Goal: Browse casually

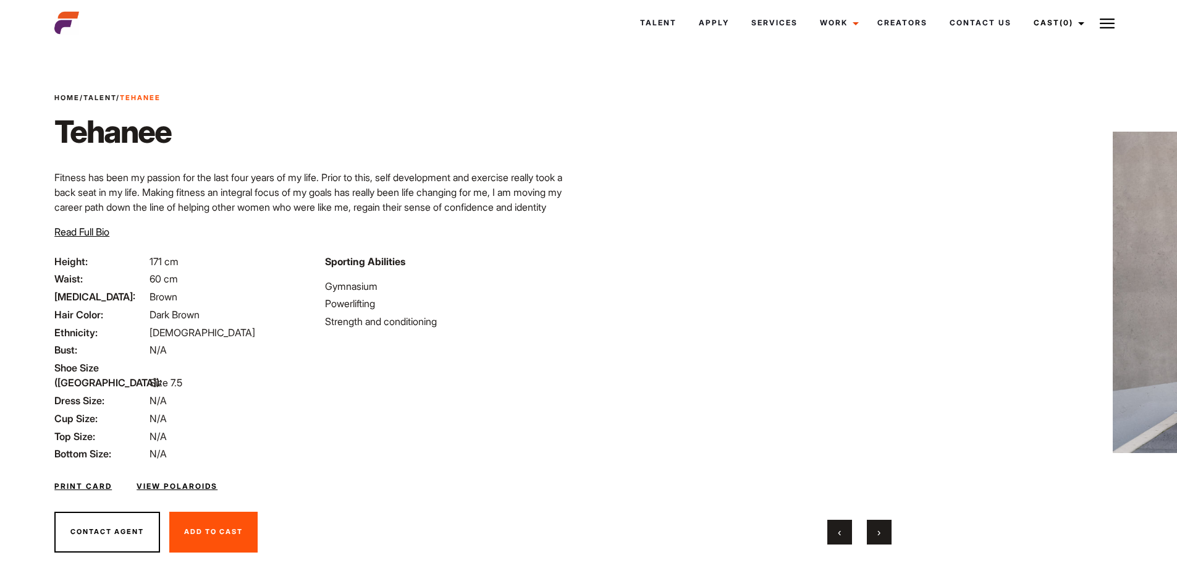
scroll to position [30, 0]
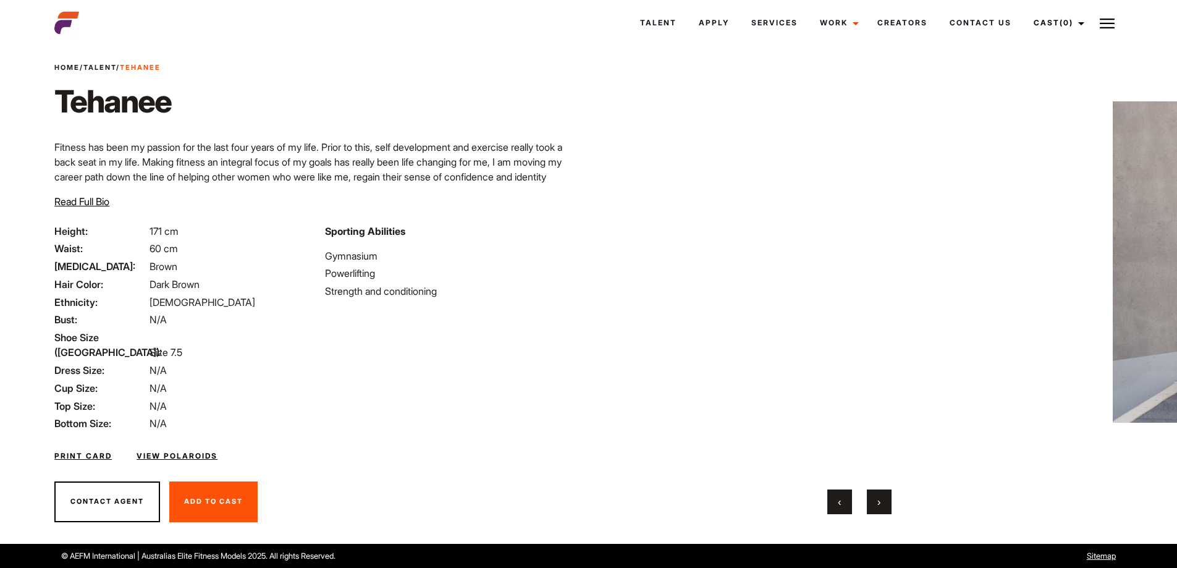
click at [879, 502] on span "›" at bounding box center [878, 502] width 3 height 12
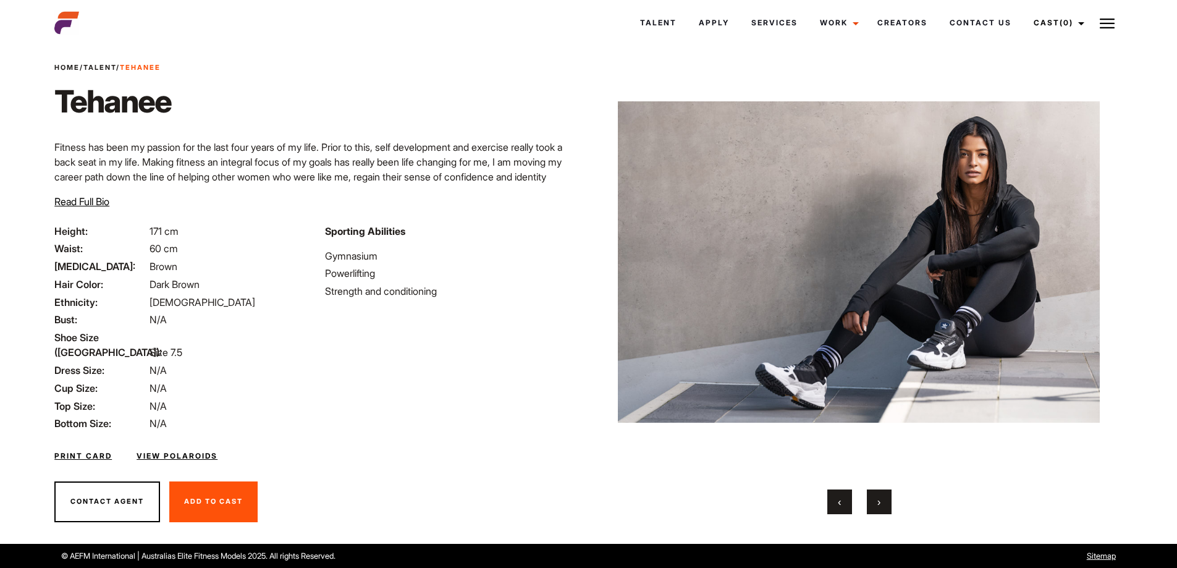
click at [879, 502] on span "›" at bounding box center [878, 502] width 3 height 12
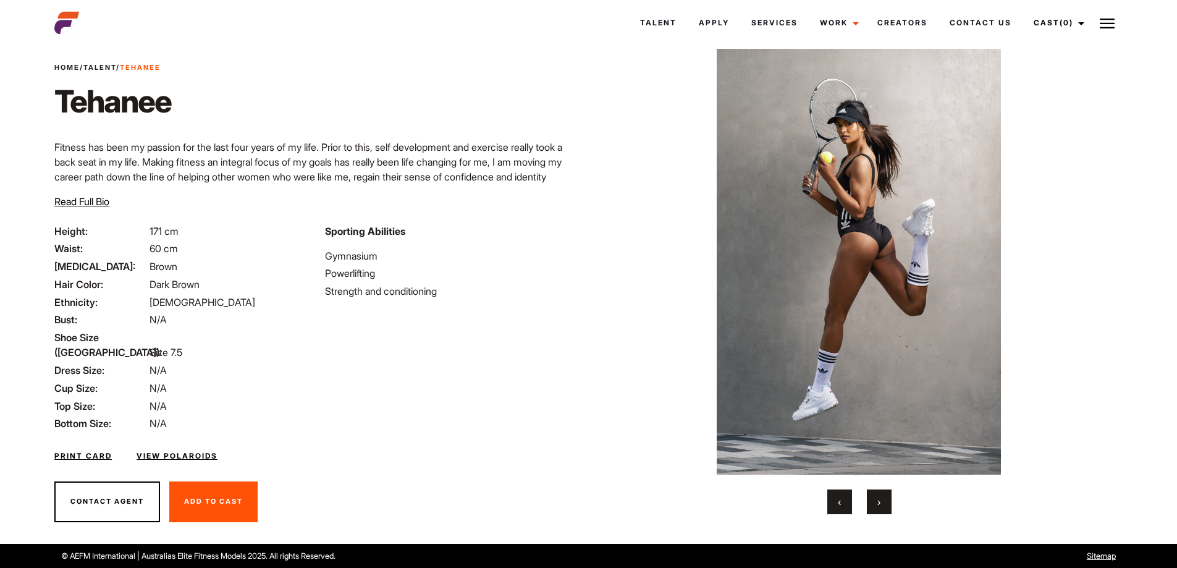
click at [879, 502] on span "›" at bounding box center [878, 502] width 3 height 12
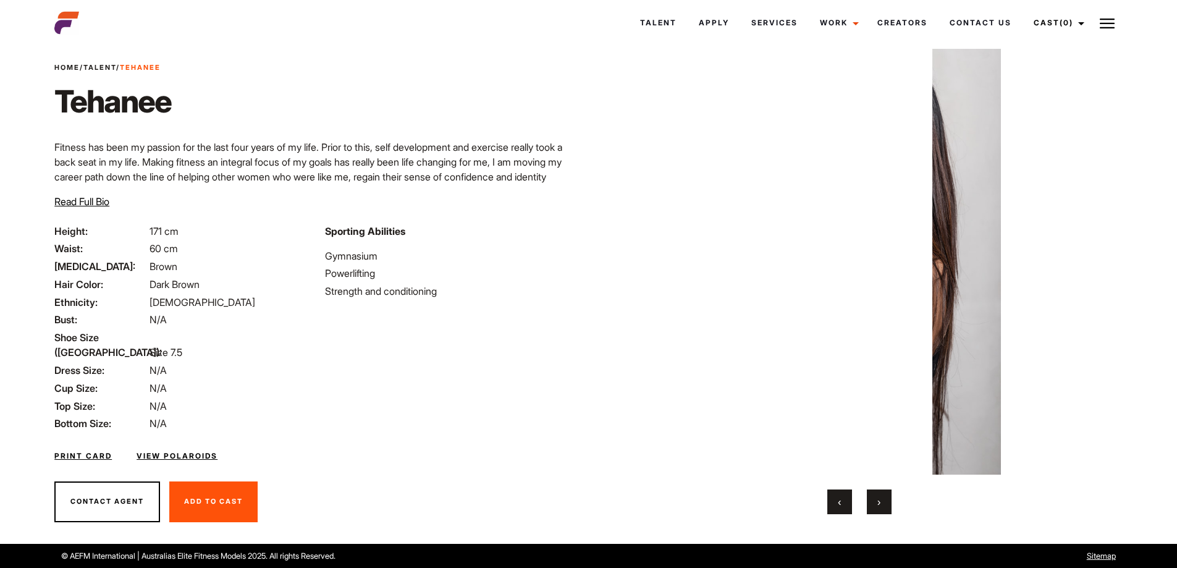
click at [879, 502] on span "›" at bounding box center [878, 502] width 3 height 12
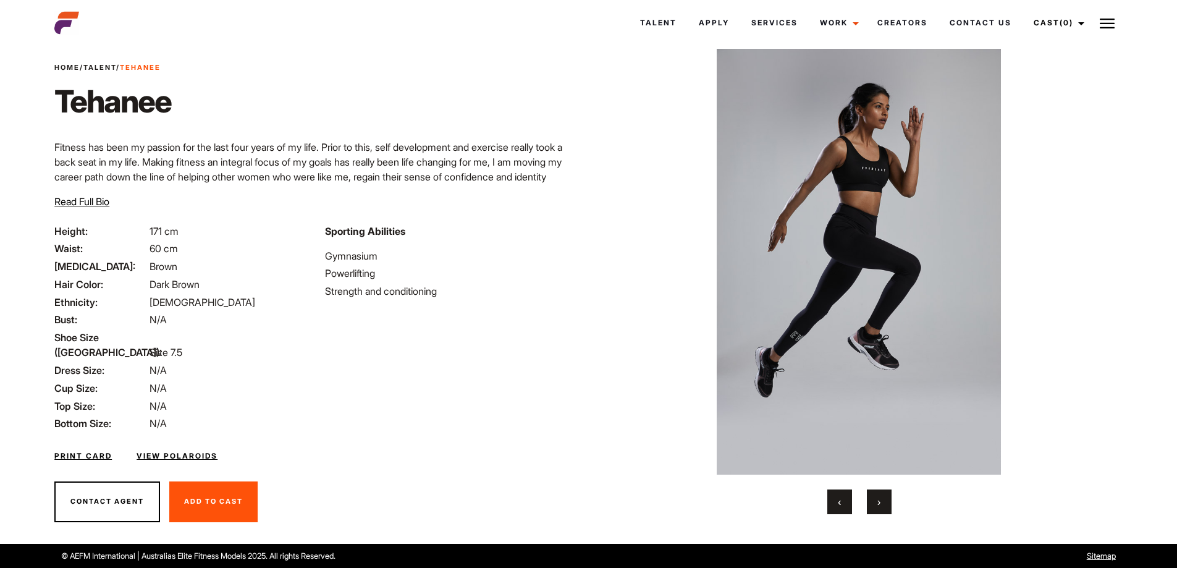
click at [879, 502] on span "›" at bounding box center [878, 502] width 3 height 12
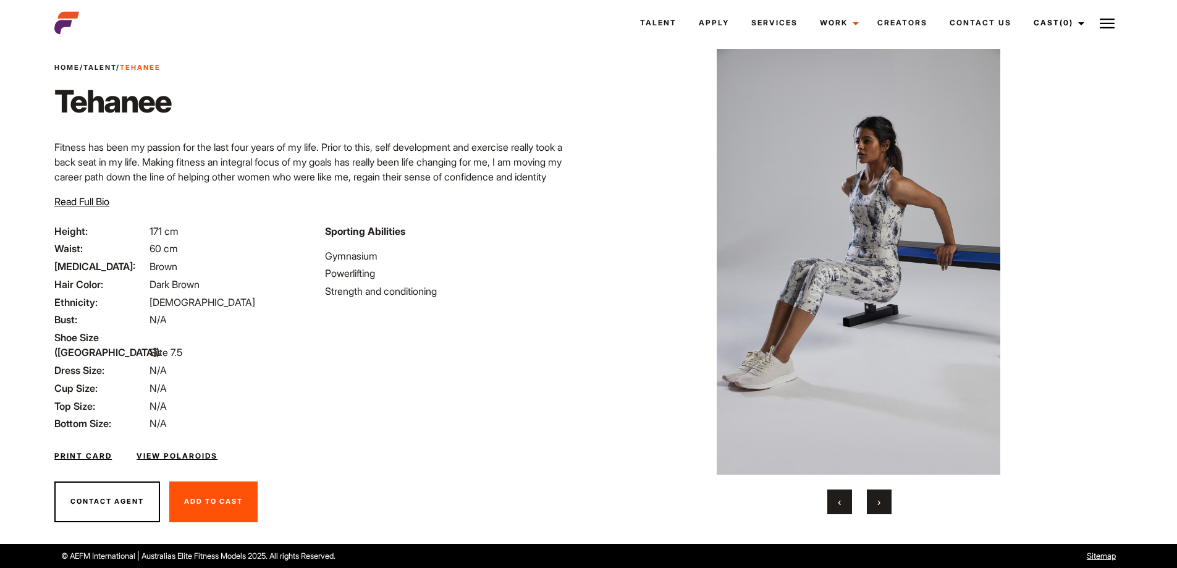
click at [879, 502] on span "›" at bounding box center [878, 502] width 3 height 12
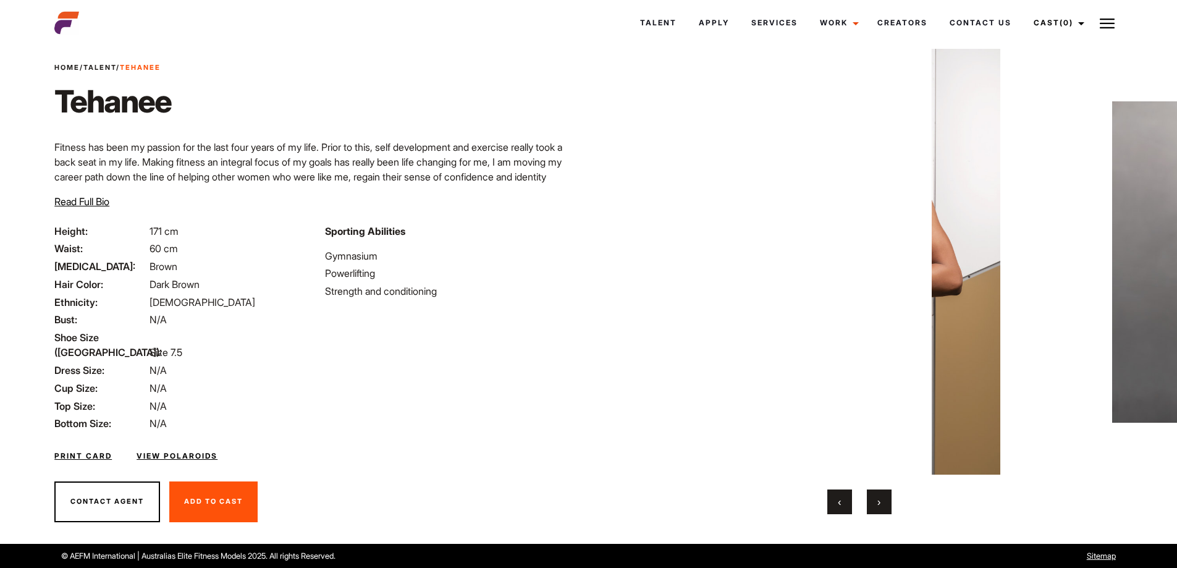
click at [879, 502] on span "›" at bounding box center [878, 502] width 3 height 12
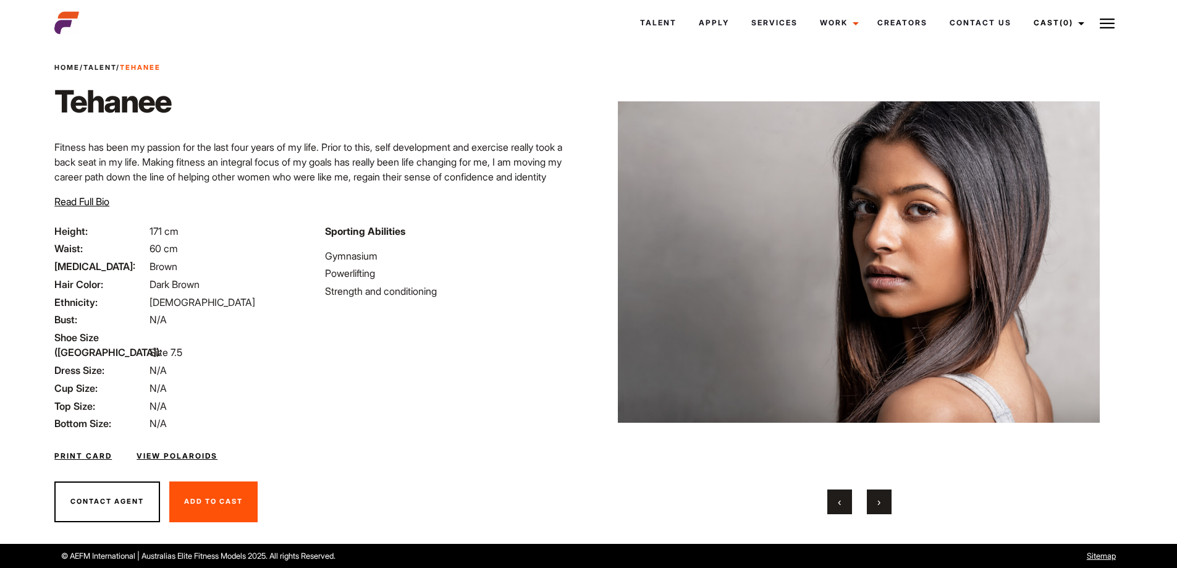
click at [879, 502] on span "›" at bounding box center [878, 502] width 3 height 12
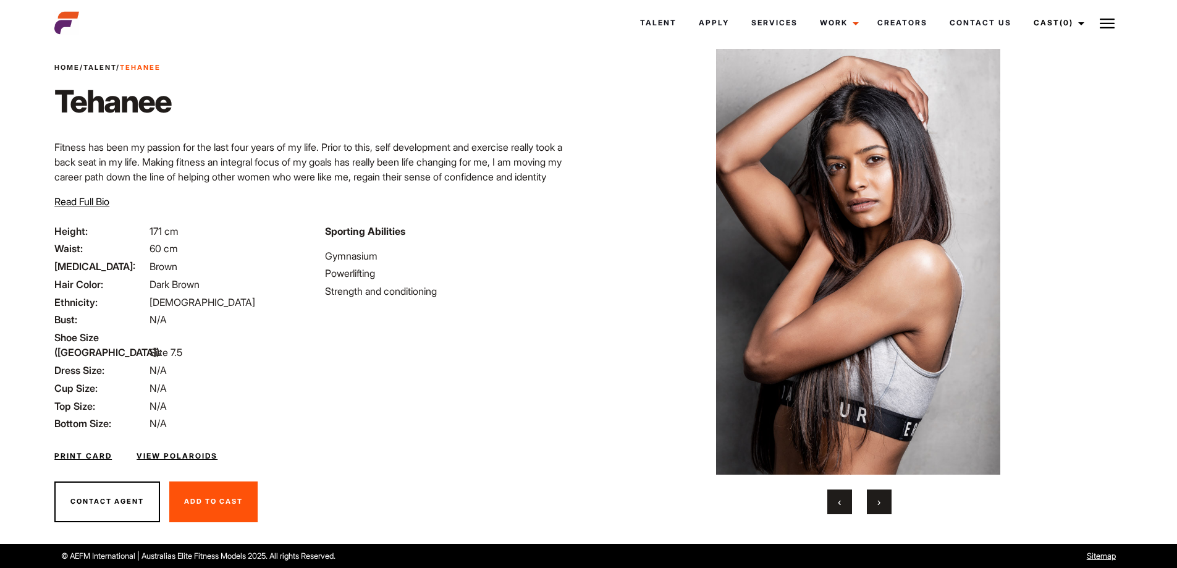
click at [879, 502] on span "›" at bounding box center [878, 502] width 3 height 12
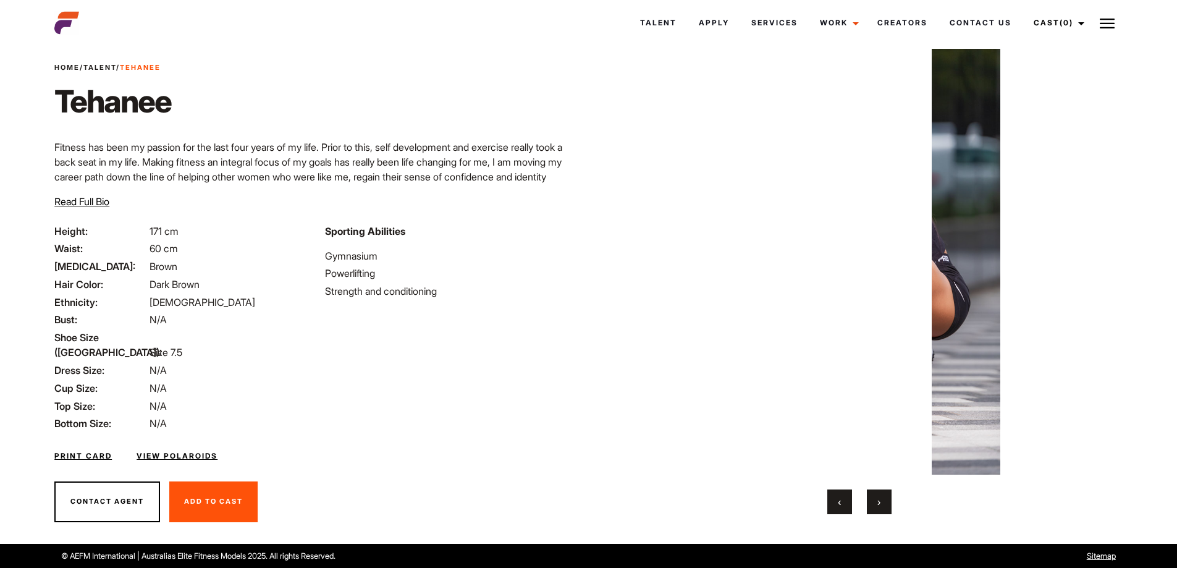
click at [879, 502] on span "›" at bounding box center [878, 502] width 3 height 12
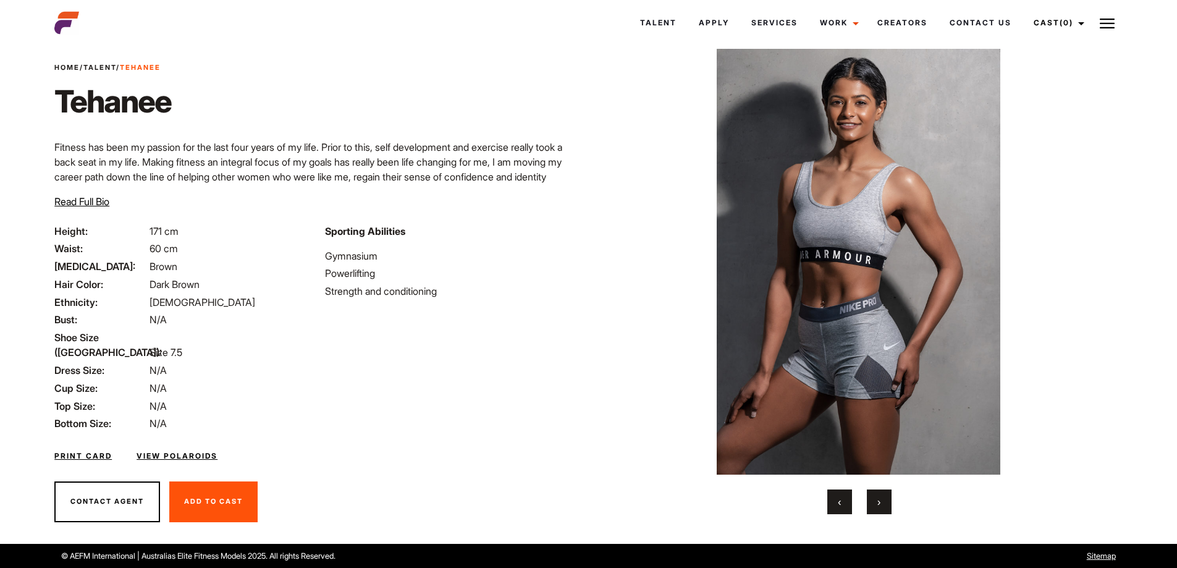
click at [879, 502] on span "›" at bounding box center [878, 502] width 3 height 12
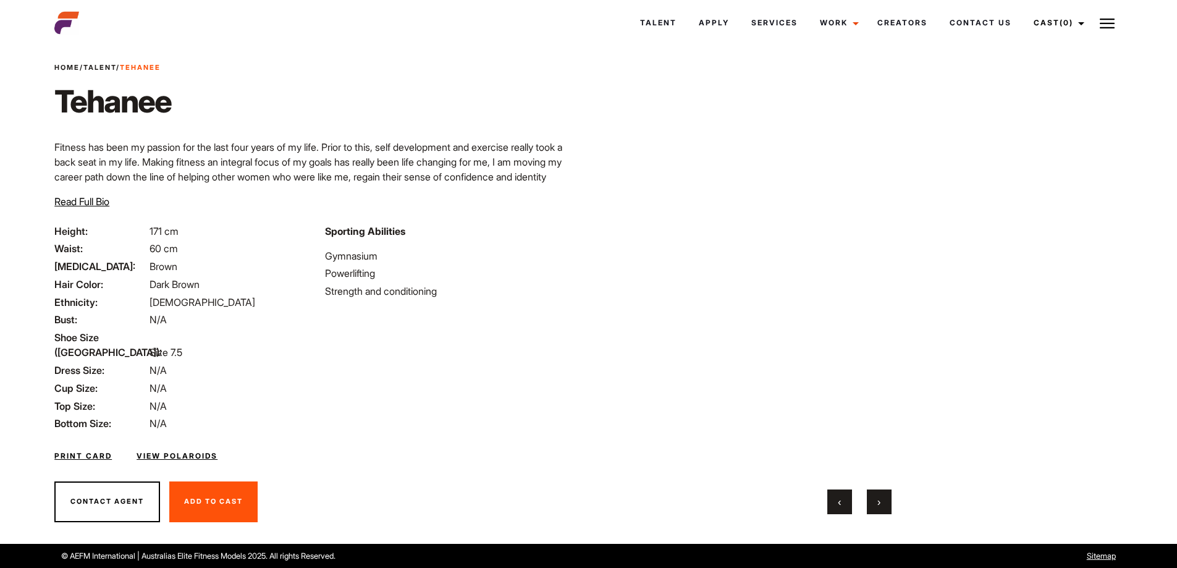
click at [879, 502] on span "›" at bounding box center [878, 502] width 3 height 12
